Goal: Use online tool/utility: Utilize a website feature to perform a specific function

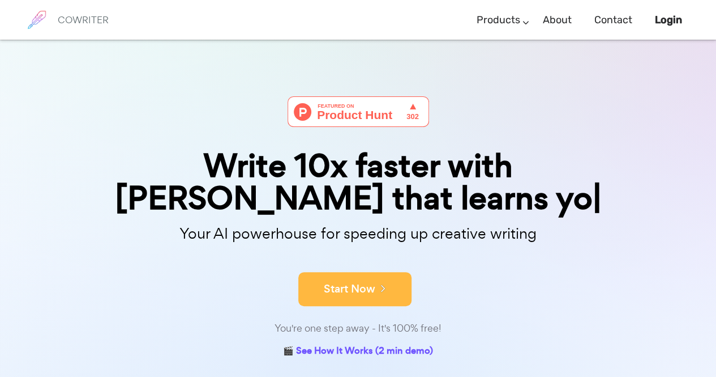
click at [380, 286] on div "Write 10x faster with AI that learns yo Your AI powerhouse for speeding up crea…" at bounding box center [358, 228] width 566 height 264
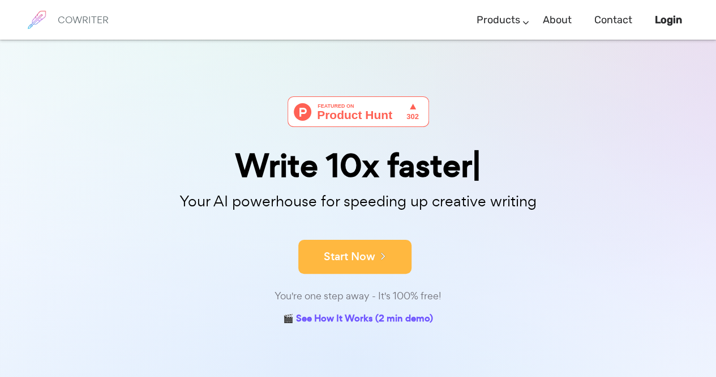
click at [371, 261] on button "Start Now" at bounding box center [354, 257] width 113 height 34
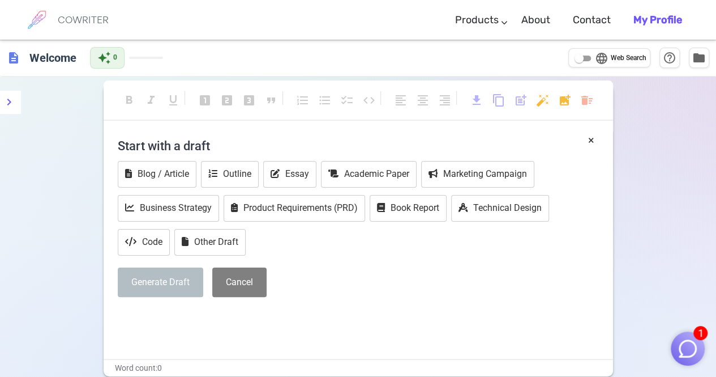
click at [445, 319] on p "﻿" at bounding box center [358, 317] width 481 height 16
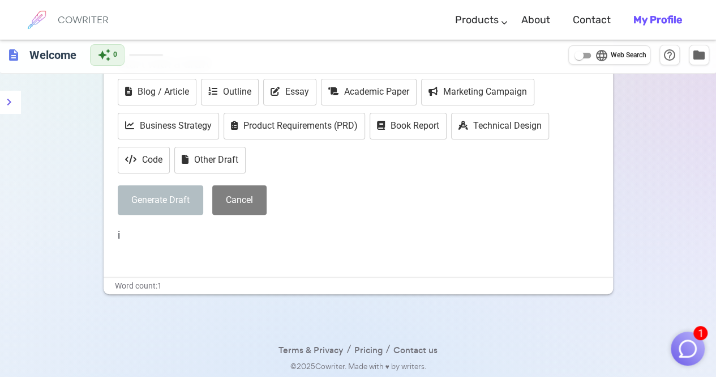
scroll to position [87, 0]
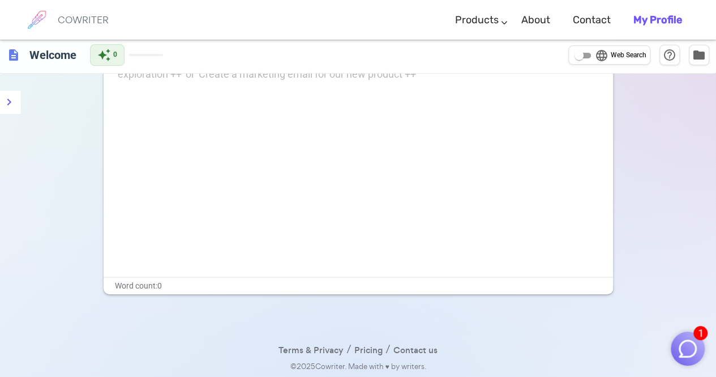
click at [390, 205] on div "Ask me to write anything and end with '++' to get AI assistance! Try: 'Write an…" at bounding box center [359, 163] width 510 height 226
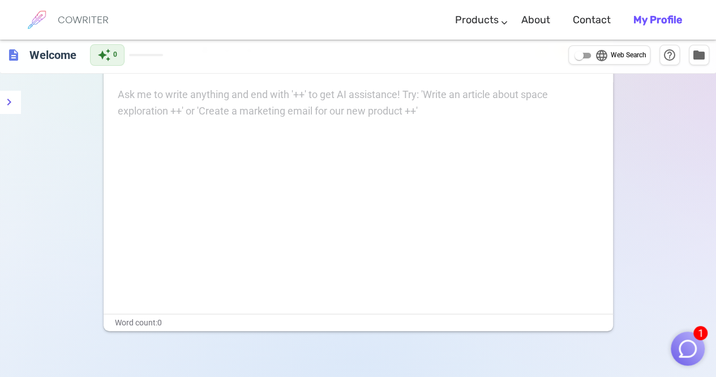
scroll to position [41, 0]
